Goal: Register for event/course

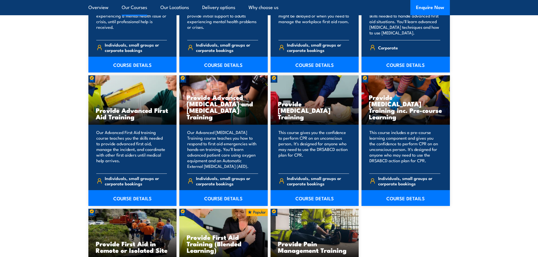
scroll to position [650, 0]
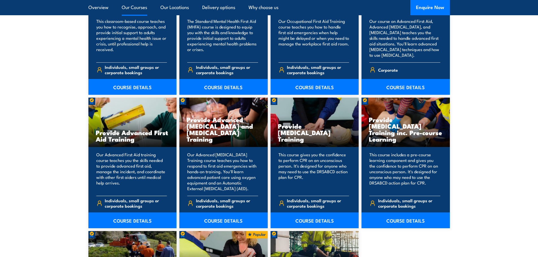
click at [130, 177] on p "Our Advanced First Aid training course teaches you the skills needed to provide…" at bounding box center [131, 172] width 71 height 40
click at [120, 219] on link "COURSE DETAILS" at bounding box center [132, 221] width 88 height 16
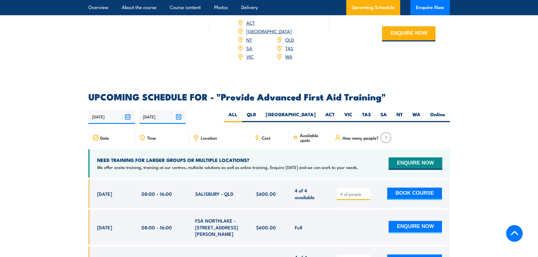
scroll to position [847, 0]
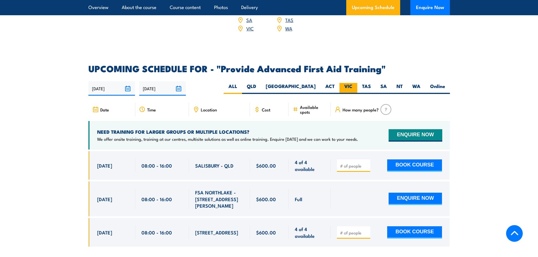
click at [349, 83] on label "VIC" at bounding box center [349, 88] width 18 height 11
click at [353, 83] on input "VIC" at bounding box center [355, 85] width 4 height 4
radio input "true"
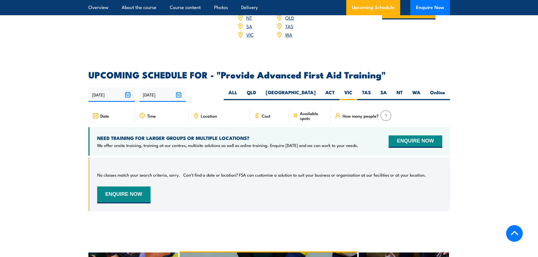
scroll to position [840, 0]
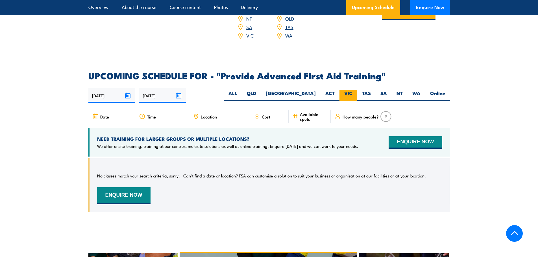
click at [347, 90] on label "VIC" at bounding box center [349, 95] width 18 height 11
click at [353, 90] on input "VIC" at bounding box center [355, 92] width 4 height 4
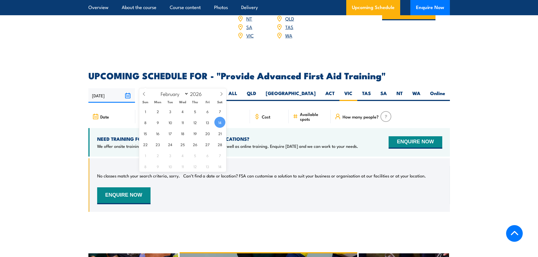
click at [179, 88] on input "14/02/2026" at bounding box center [162, 95] width 47 height 14
click at [187, 94] on select "January February March April May June July August September October November De…" at bounding box center [173, 93] width 31 height 7
select select "5"
click at [158, 90] on select "January February March April May June July August September October November De…" at bounding box center [173, 93] width 31 height 7
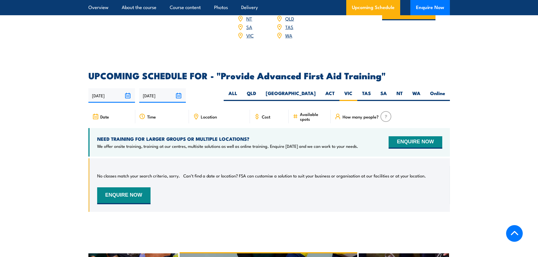
click at [211, 88] on div "18/08/2025 14/02/2026" at bounding box center [269, 95] width 362 height 14
click at [178, 88] on input "14/02/2026" at bounding box center [162, 95] width 47 height 14
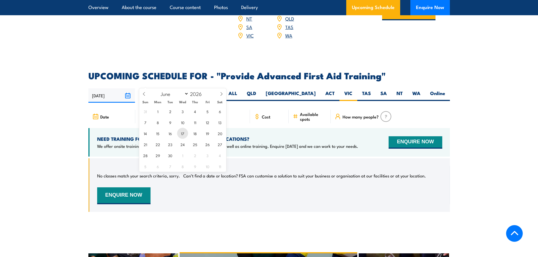
click at [183, 133] on span "17" at bounding box center [182, 133] width 11 height 11
type input "17/06/2026"
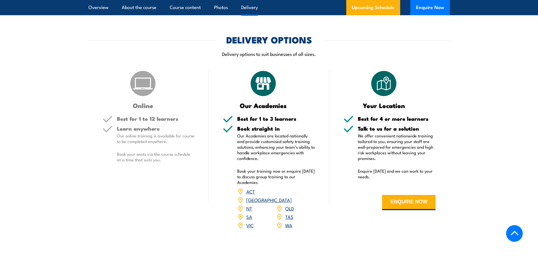
scroll to position [643, 0]
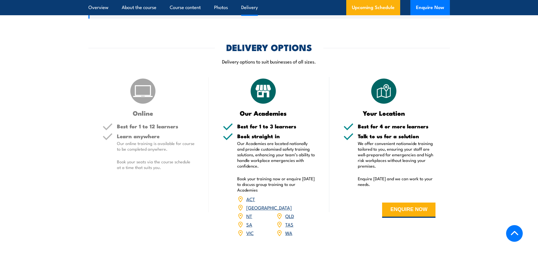
click at [249, 230] on link "VIC" at bounding box center [249, 233] width 7 height 7
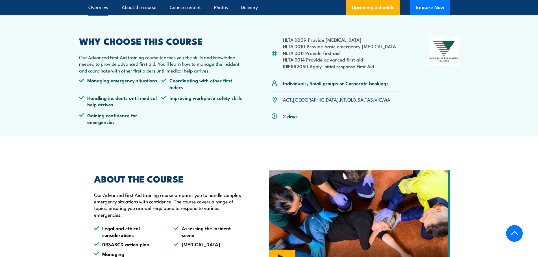
scroll to position [21, 0]
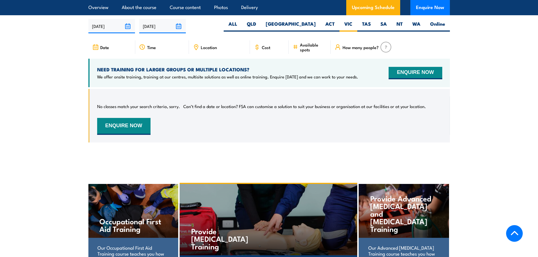
scroll to position [1013, 0]
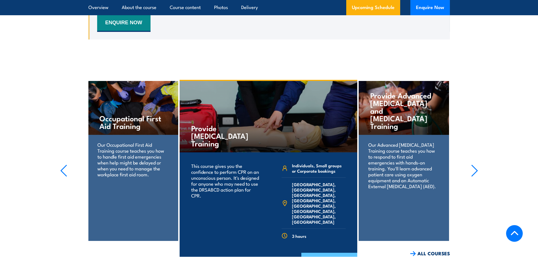
click at [328, 253] on link "COURSE DETAILS" at bounding box center [329, 260] width 56 height 15
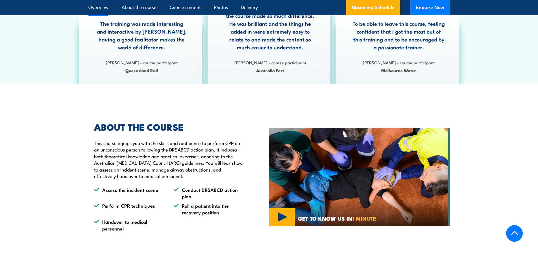
scroll to position [367, 0]
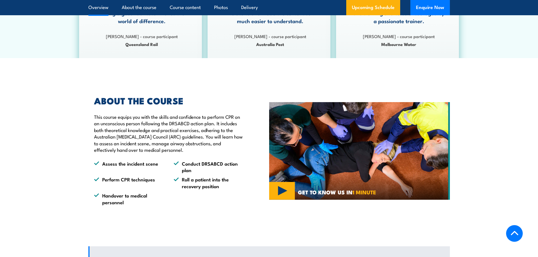
click at [203, 146] on p "This course equips you with the skills and confidence to perform CPR on an unco…" at bounding box center [168, 134] width 149 height 40
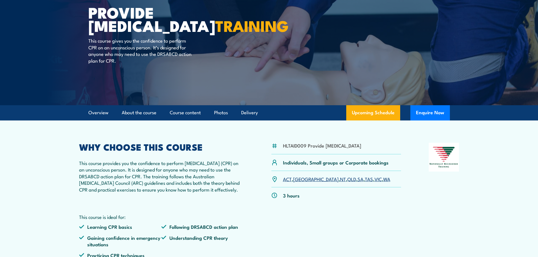
scroll to position [0, 0]
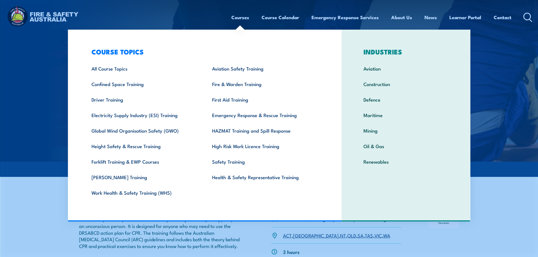
click at [231, 18] on link "Courses" at bounding box center [240, 17] width 18 height 15
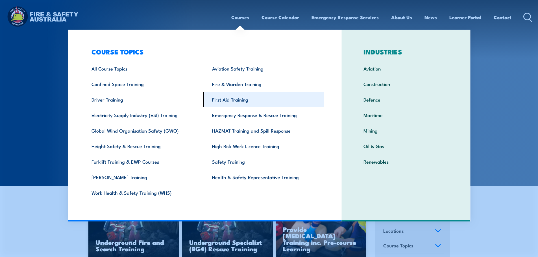
click at [232, 101] on link "First Aid Training" at bounding box center [263, 100] width 121 height 16
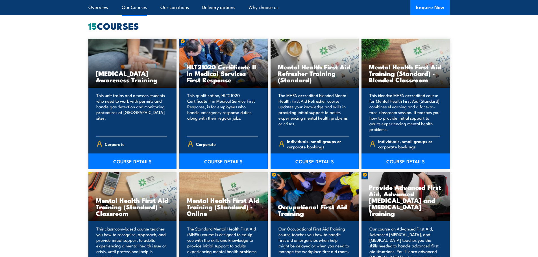
scroll to position [367, 0]
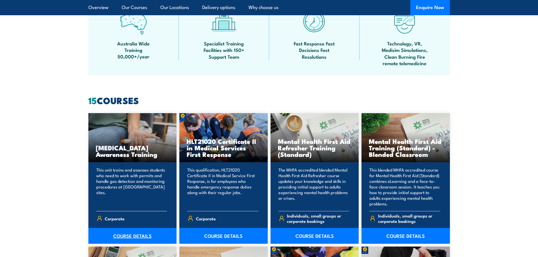
click at [121, 234] on link "COURSE DETAILS" at bounding box center [132, 236] width 88 height 16
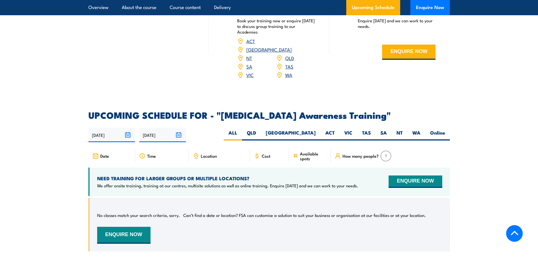
scroll to position [763, 0]
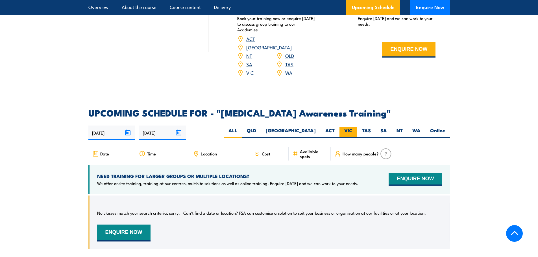
click at [349, 127] on label "VIC" at bounding box center [349, 132] width 18 height 11
click at [353, 127] on input "VIC" at bounding box center [355, 129] width 4 height 4
radio input "true"
